Goal: Task Accomplishment & Management: Complete application form

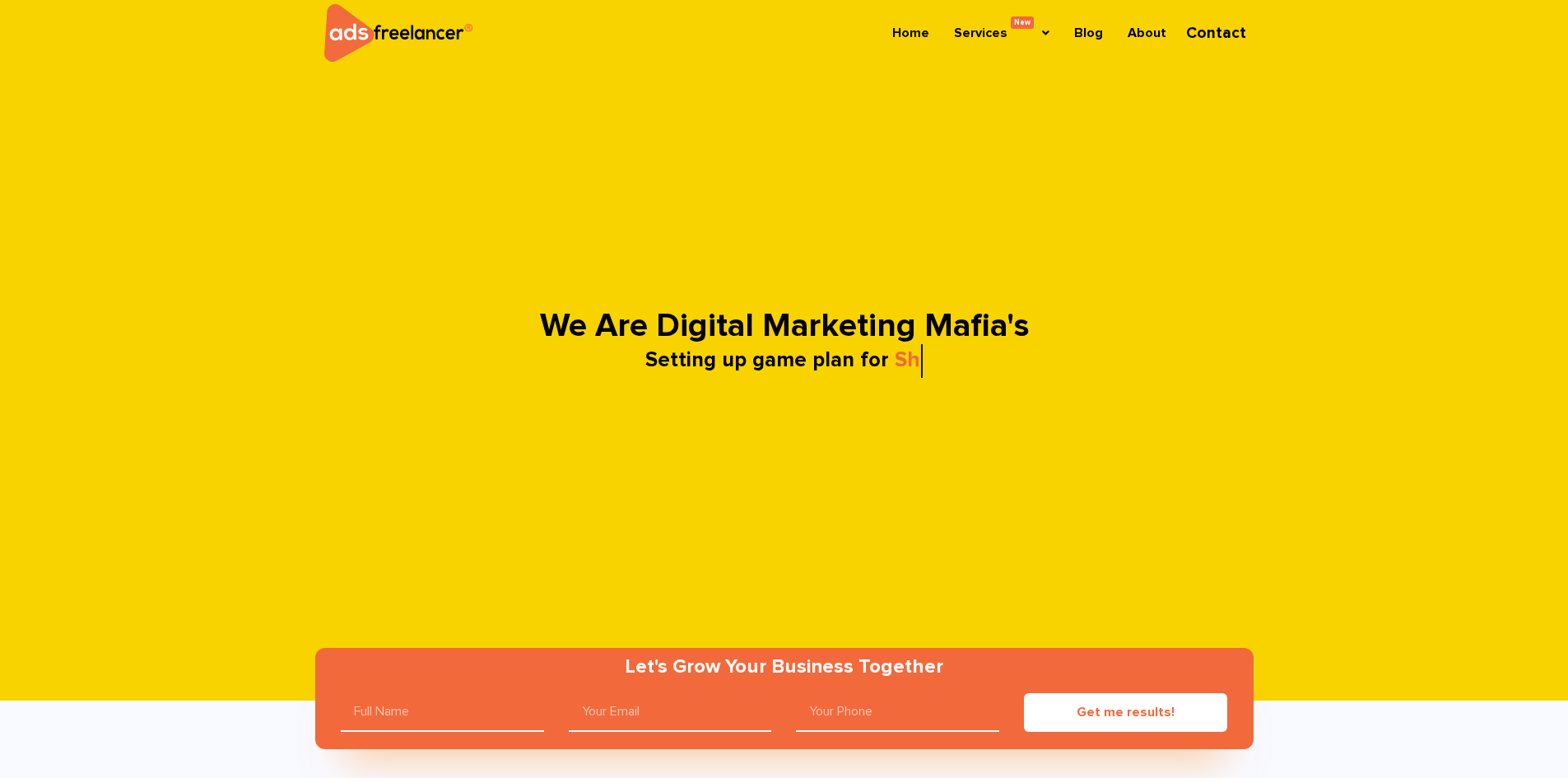
click at [1233, 29] on link "Contact" at bounding box center [1215, 32] width 89 height 45
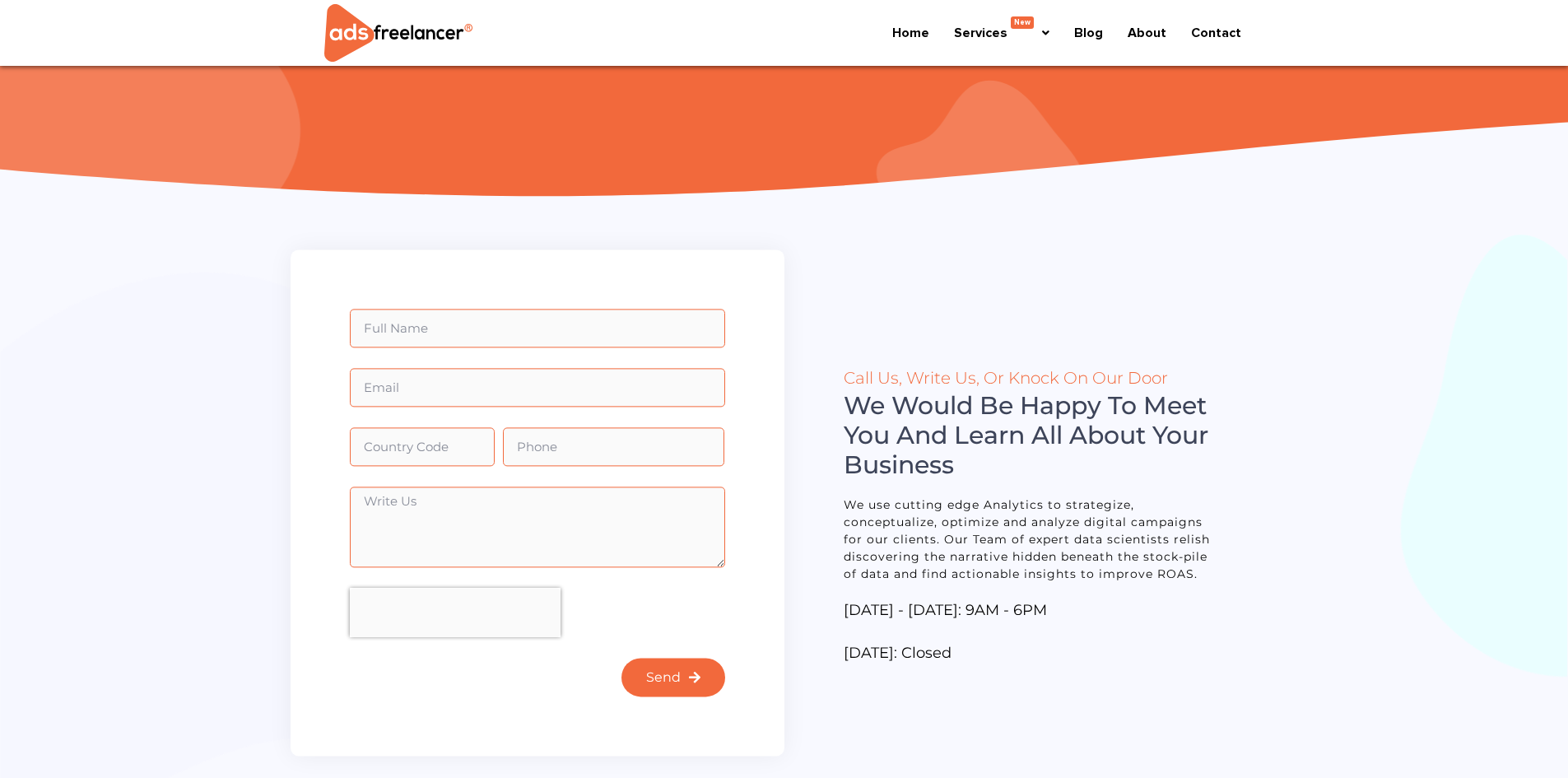
scroll to position [247, 0]
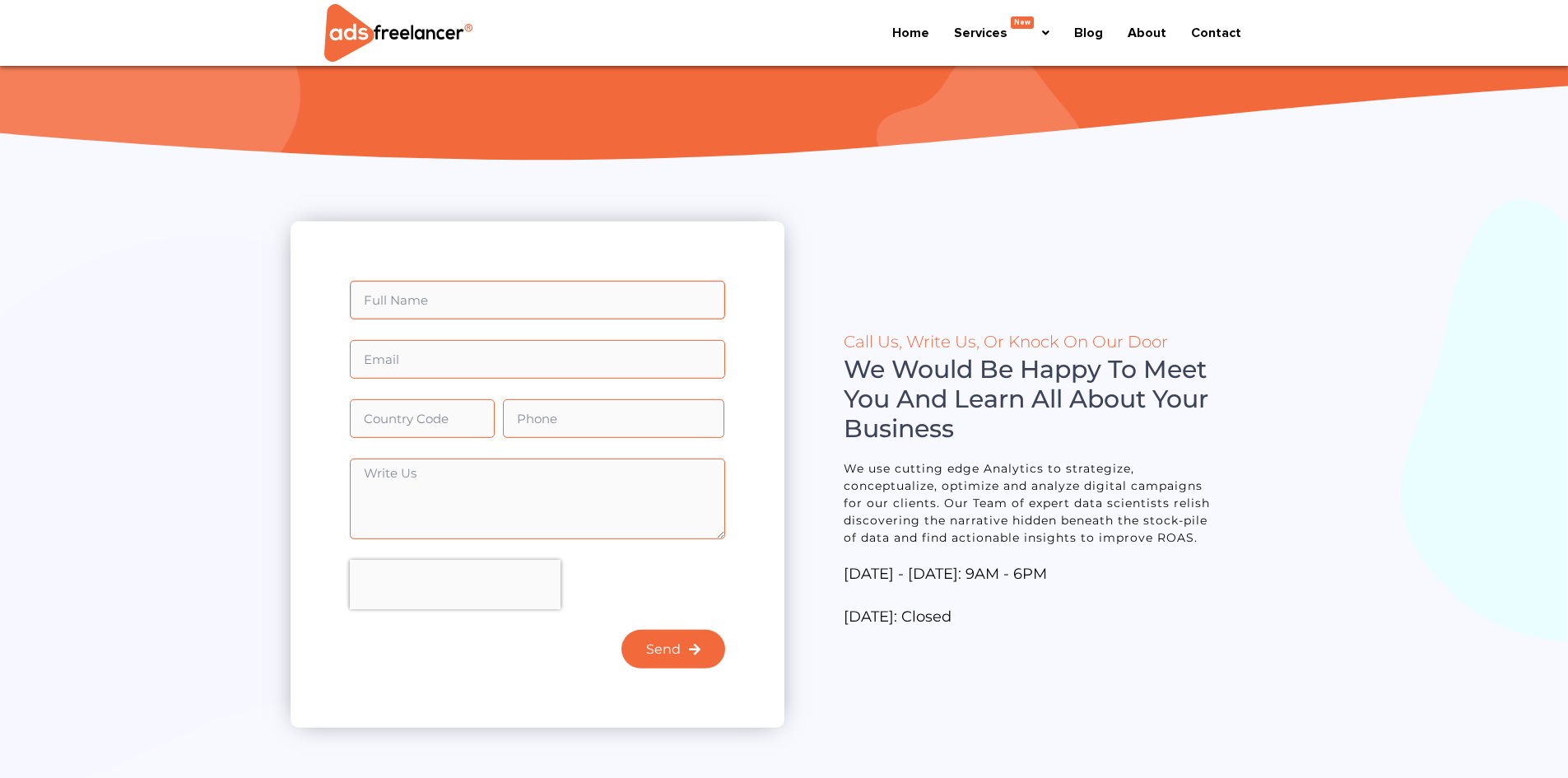
click at [442, 299] on input "Full Name" at bounding box center [538, 300] width 376 height 39
type input "Janice Ge"
type input "omniva0914@gmail.com"
type input "916702509"
type input "Janice"
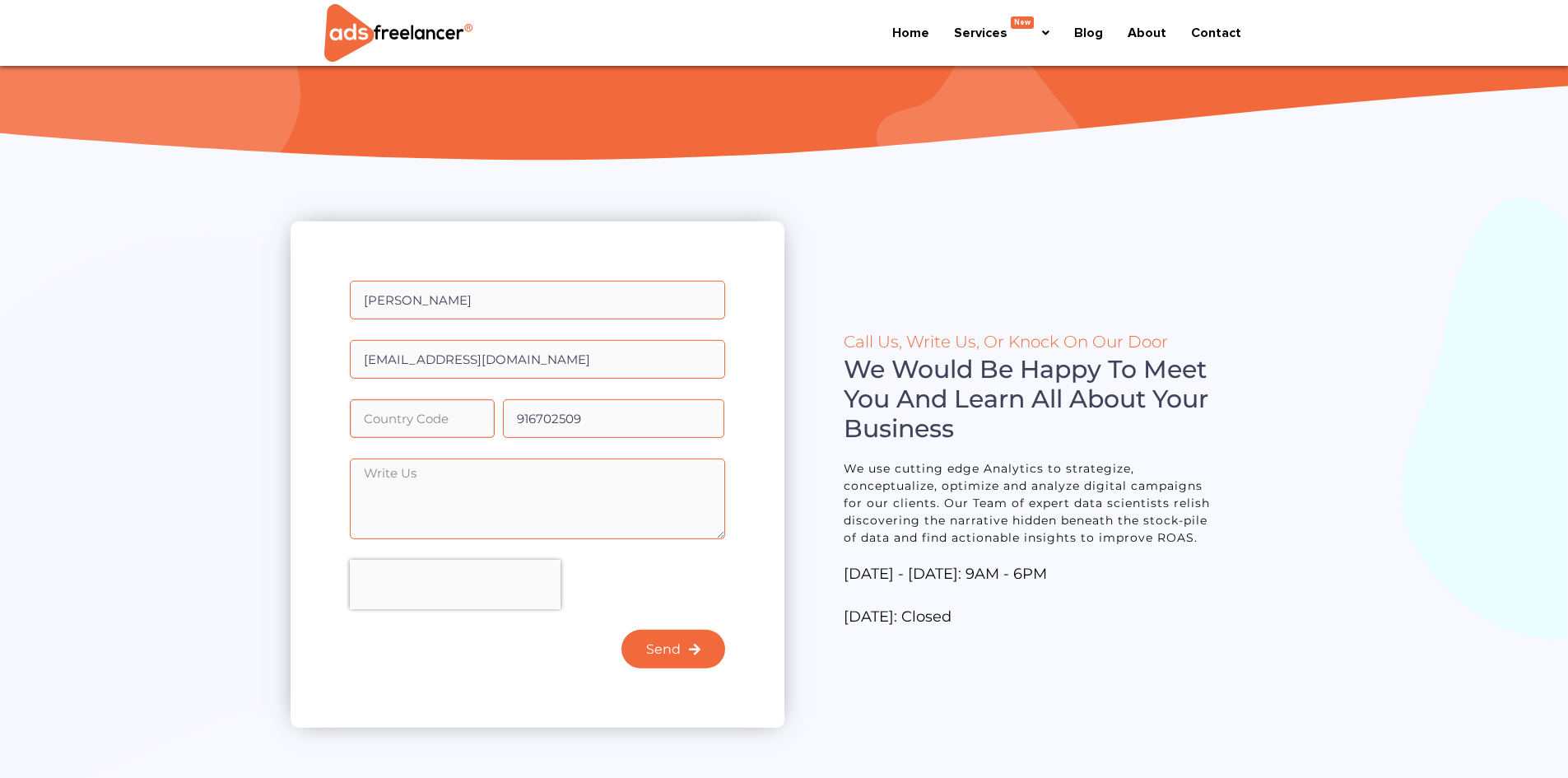
click at [385, 417] on input "Country Code" at bounding box center [423, 418] width 145 height 39
click at [391, 486] on textarea "Write Us" at bounding box center [538, 499] width 376 height 81
paste textarea "Hi, I came across your website and wanted to reach out! I represent OmniVA, a v…"
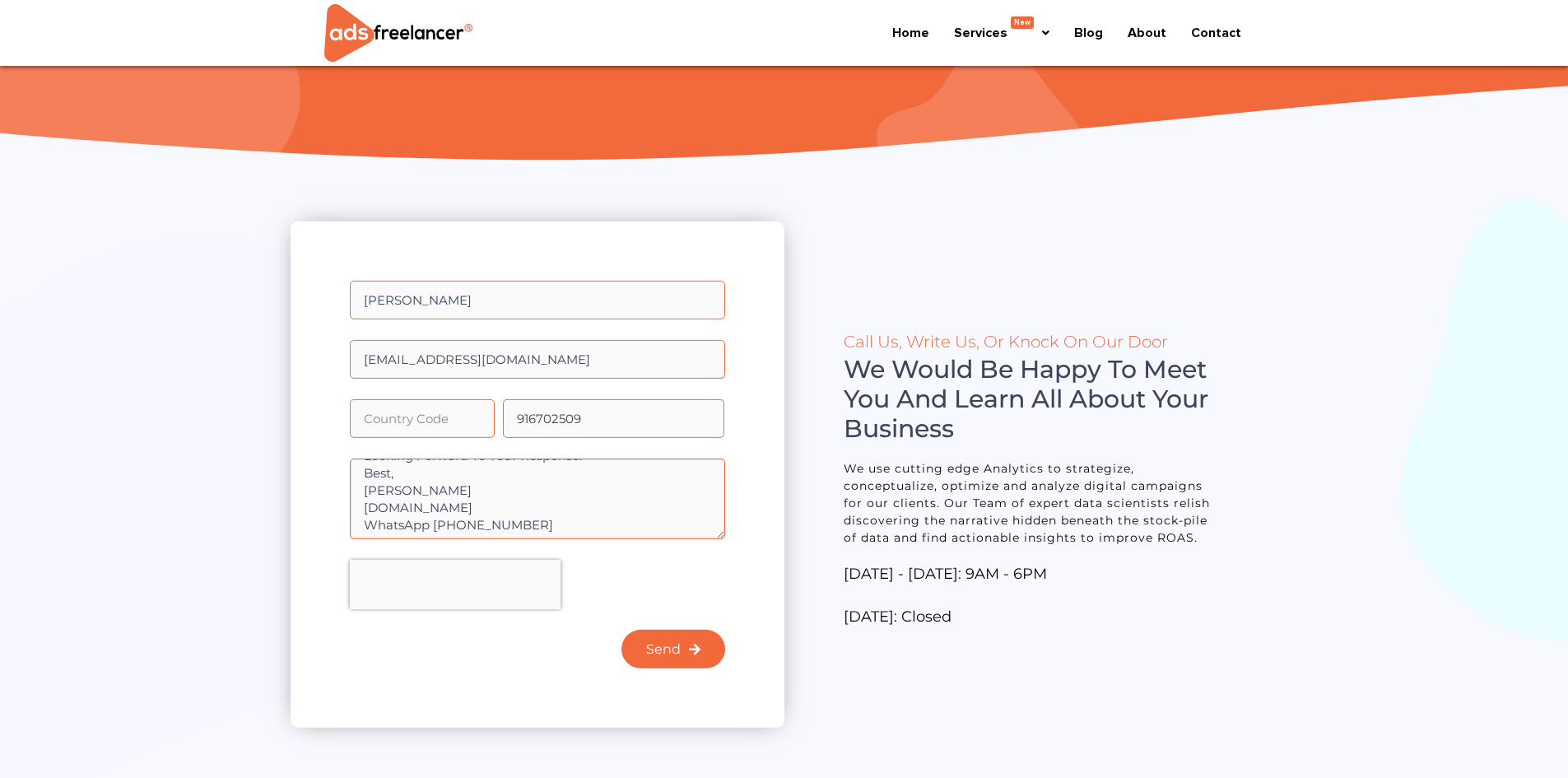
type textarea "Hi, I came across your website and wanted to reach out! I represent OmniVA, a v…"
click at [591, 423] on input "916702509" at bounding box center [614, 418] width 222 height 39
type input "9167025099"
click at [455, 417] on input "Country Code" at bounding box center [423, 418] width 145 height 39
type input "555"
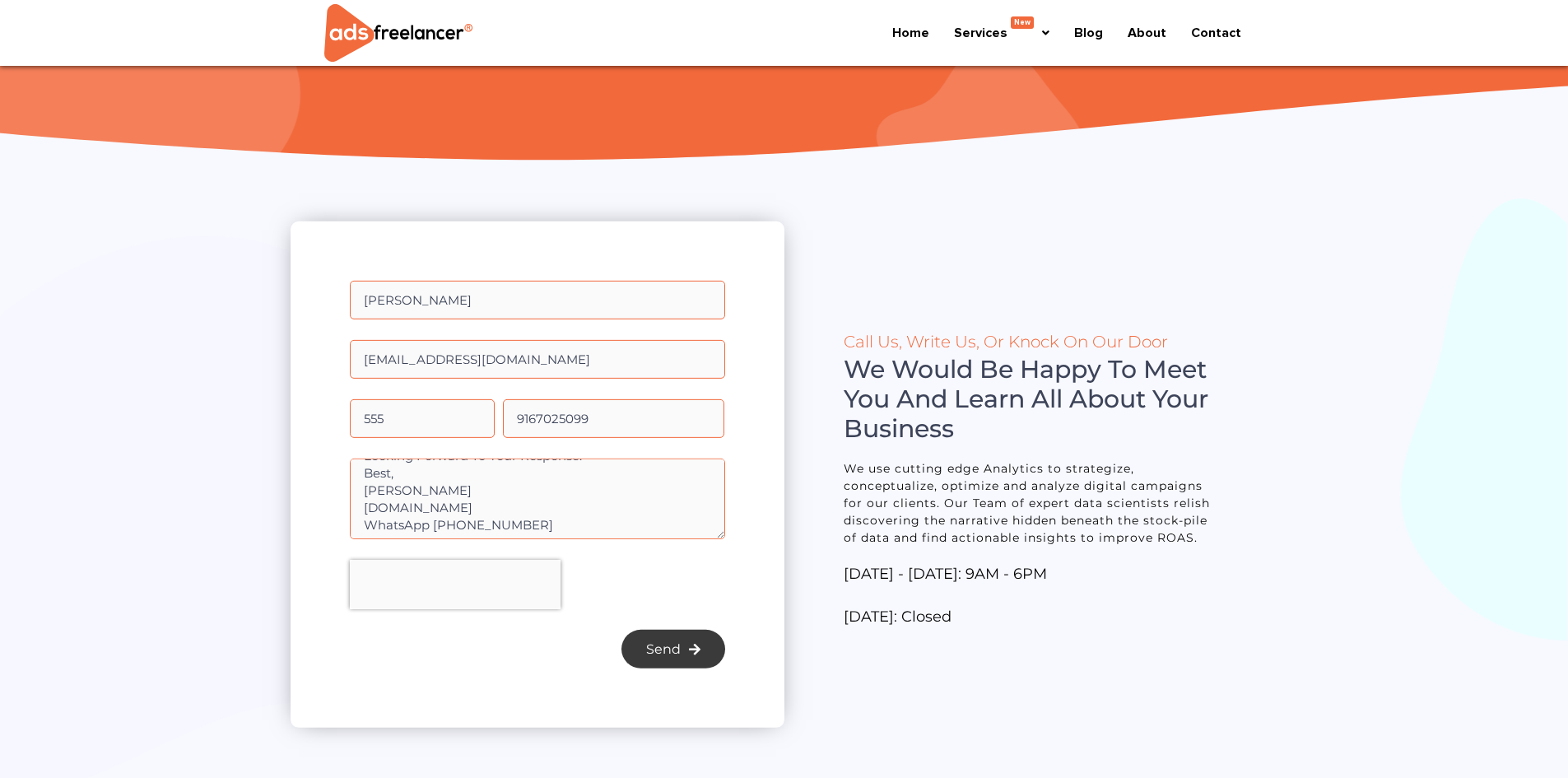
click at [655, 650] on span "Send" at bounding box center [663, 650] width 35 height 13
